Goal: Task Accomplishment & Management: Manage account settings

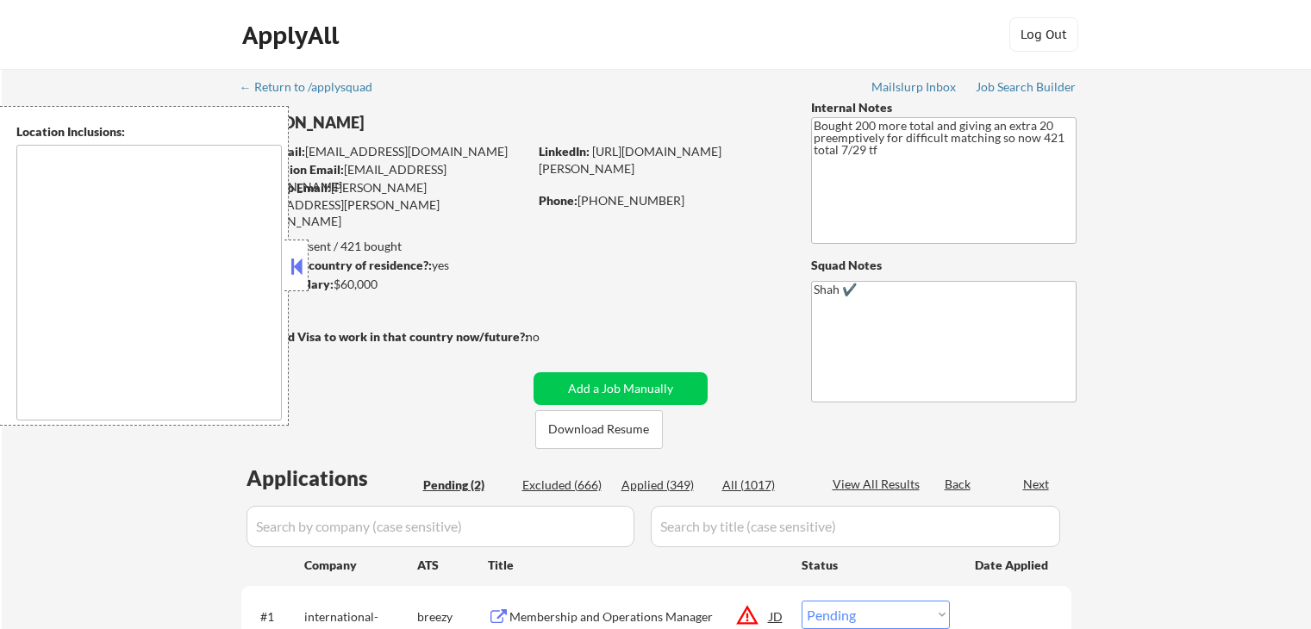
select select ""pending""
type textarea "[GEOGRAPHIC_DATA], [GEOGRAPHIC_DATA] [GEOGRAPHIC_DATA], [GEOGRAPHIC_DATA] [GEOG…"
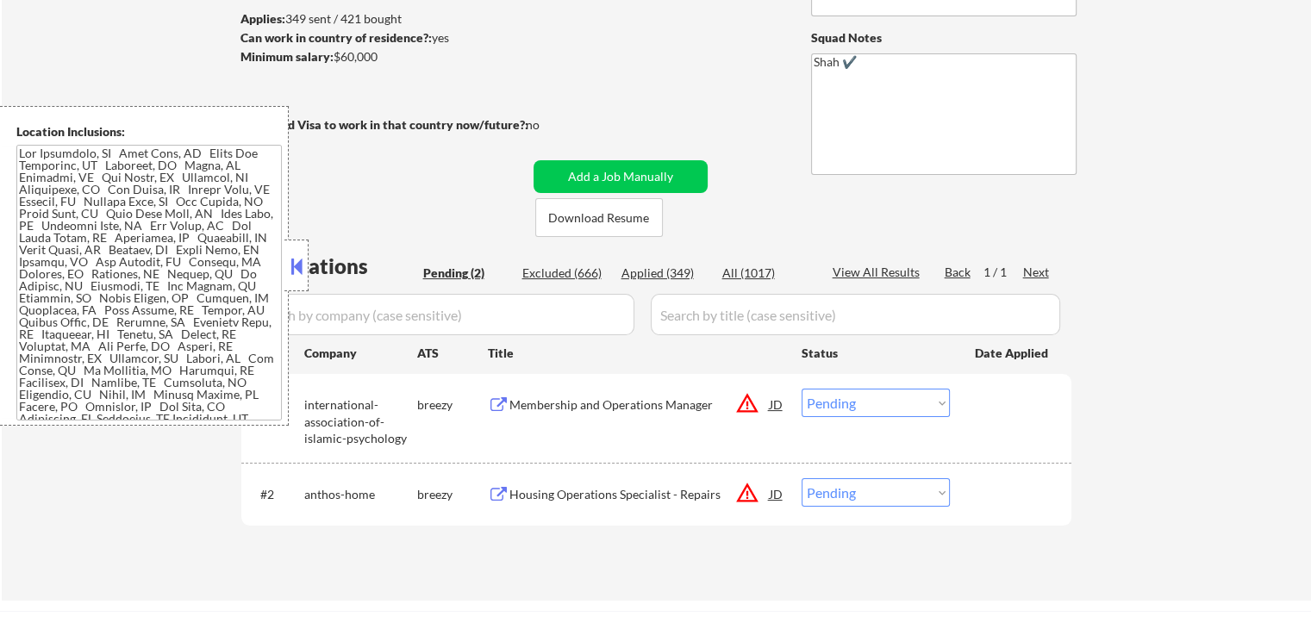
scroll to position [259, 0]
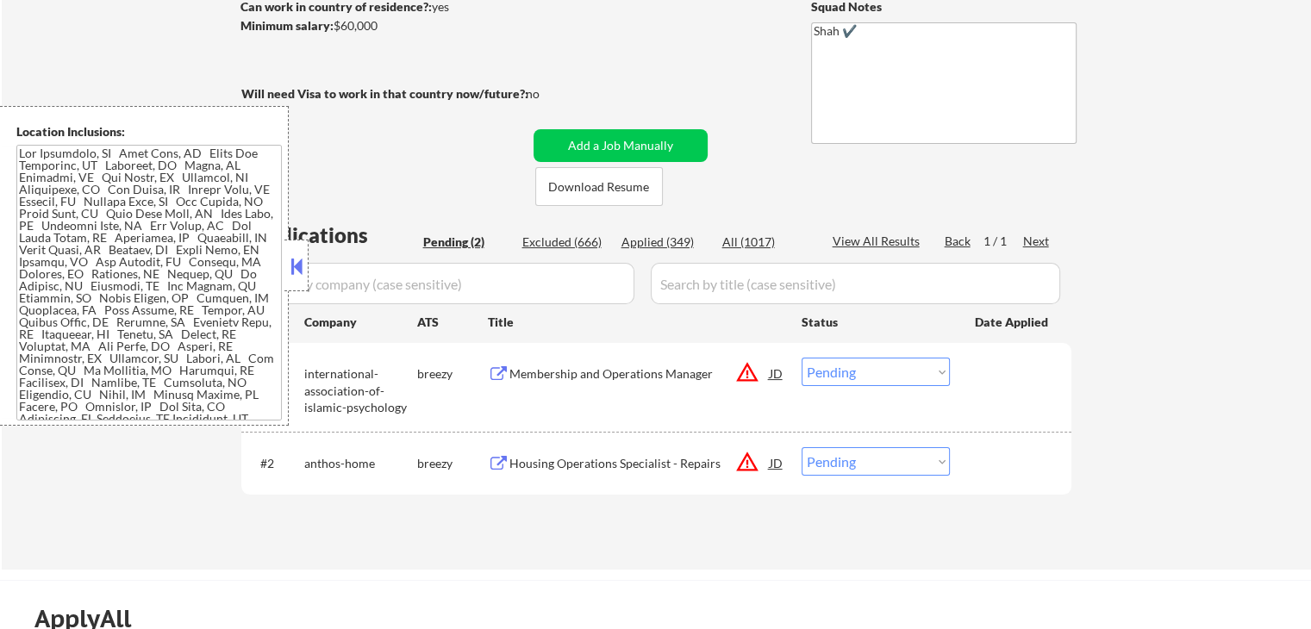
click at [496, 375] on button at bounding box center [499, 374] width 22 height 16
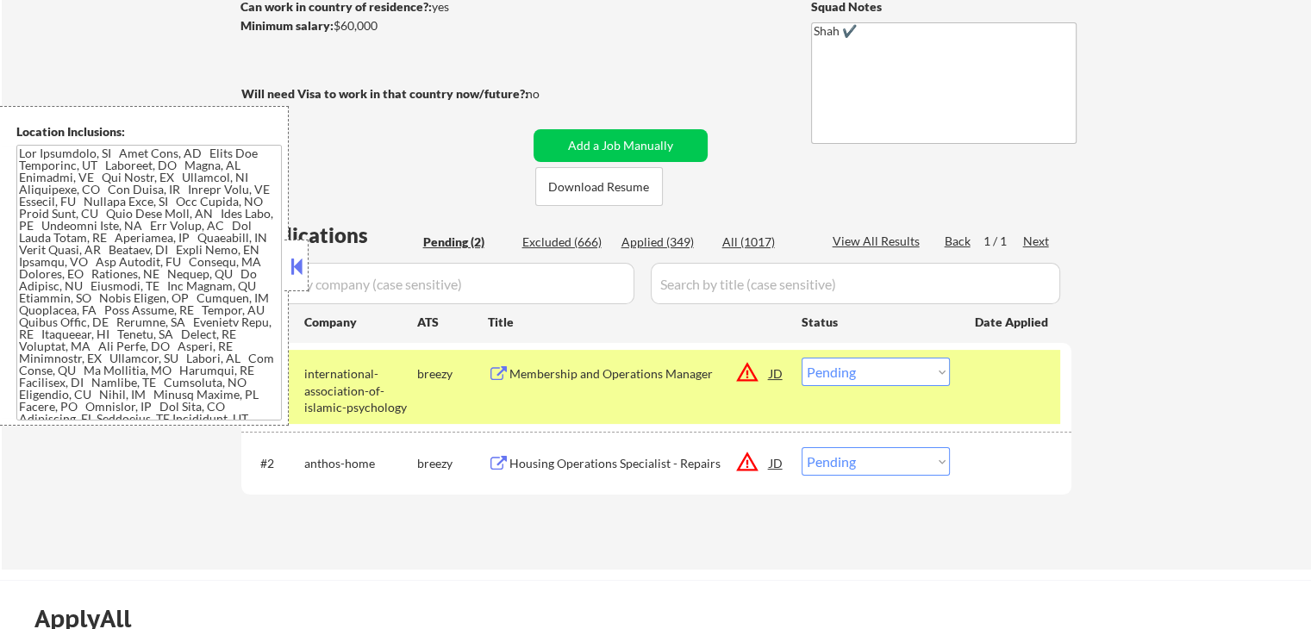
click at [490, 524] on div "Applications Pending (2) Excluded (666) Applied (349) All (1017) View All Resul…" at bounding box center [656, 379] width 830 height 316
click at [864, 378] on select "Choose an option... Pending Applied Excluded (Questions) Excluded (Expired) Exc…" at bounding box center [876, 372] width 148 height 28
click at [802, 358] on select "Choose an option... Pending Applied Excluded (Questions) Excluded (Expired) Exc…" at bounding box center [876, 372] width 148 height 28
click at [495, 463] on button at bounding box center [499, 464] width 22 height 16
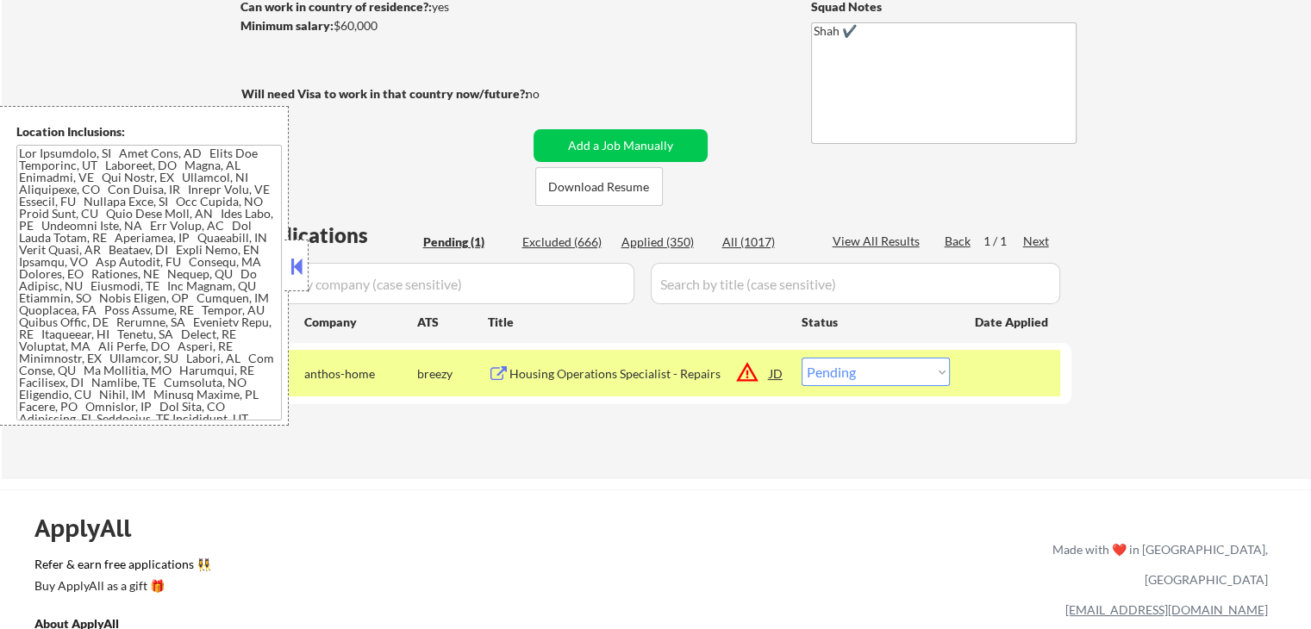
scroll to position [594, 0]
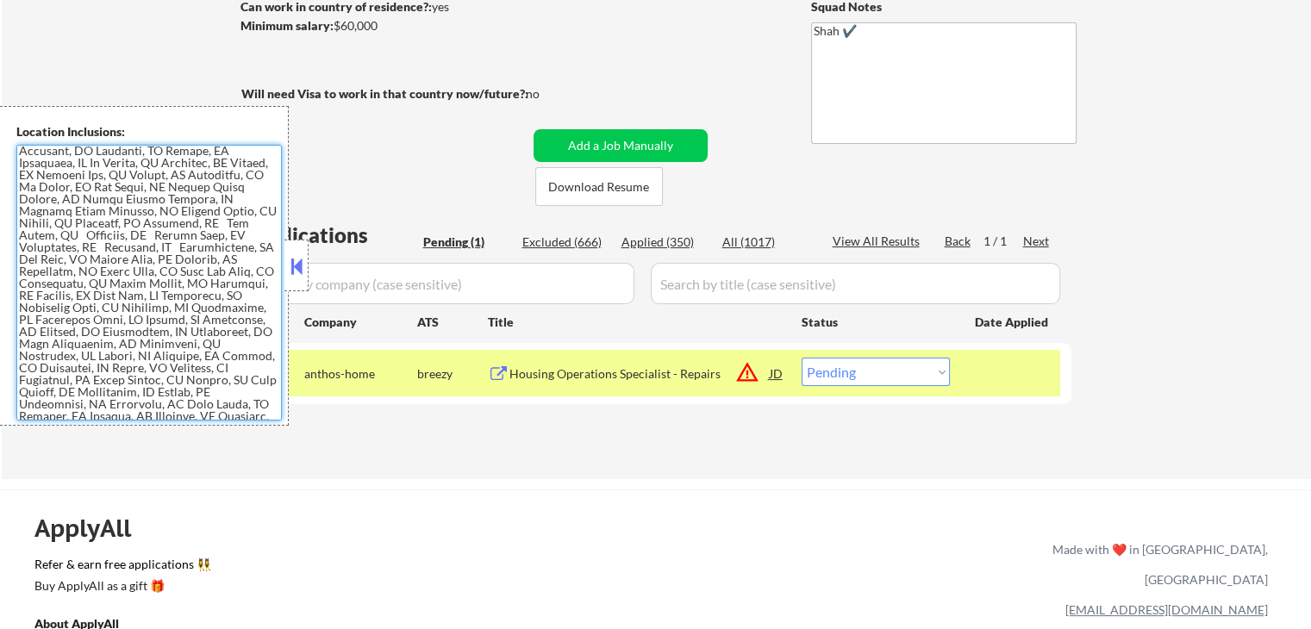
click at [865, 365] on select "Choose an option... Pending Applied Excluded (Questions) Excluded (Expired) Exc…" at bounding box center [876, 372] width 148 height 28
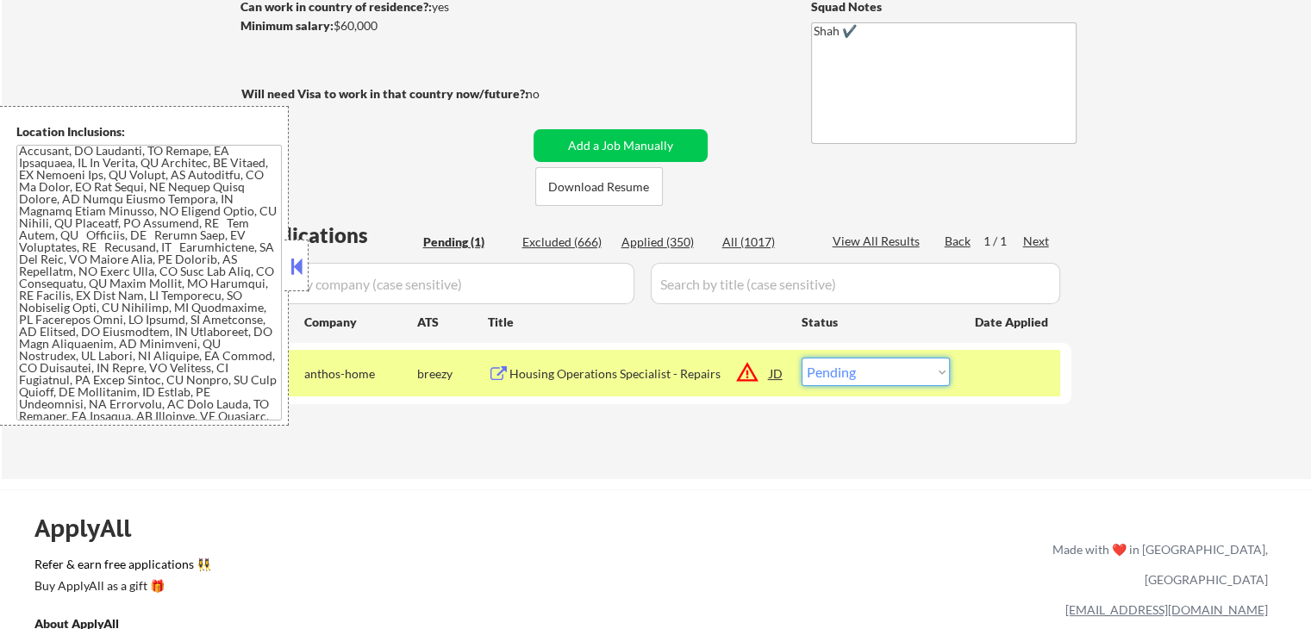
select select ""excluded""
click at [802, 358] on select "Choose an option... Pending Applied Excluded (Questions) Excluded (Expired) Exc…" at bounding box center [876, 372] width 148 height 28
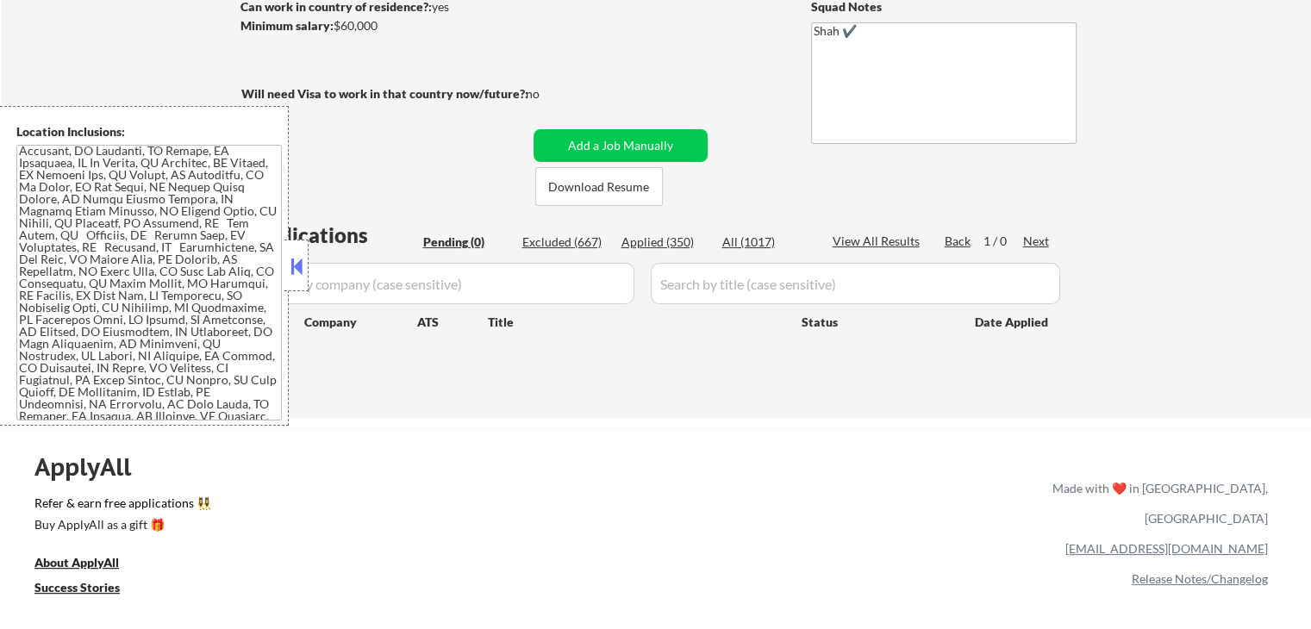
click at [393, 445] on div "ApplyAll Refer & earn free applications 👯‍♀️ Buy ApplyAll as a gift 🎁 About App…" at bounding box center [655, 577] width 1311 height 273
